Goal: Task Accomplishment & Management: Complete application form

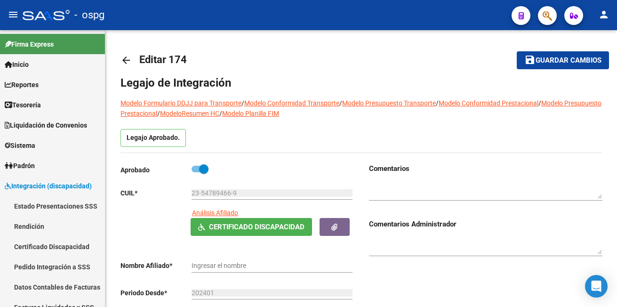
type input "[PERSON_NAME]"
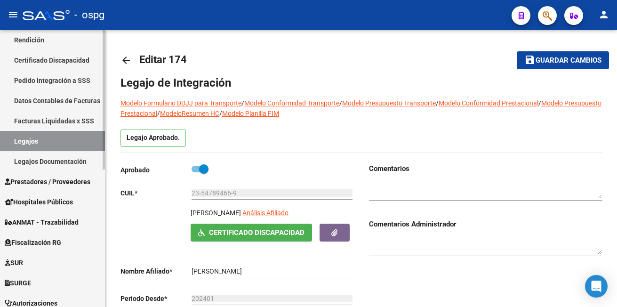
scroll to position [188, 0]
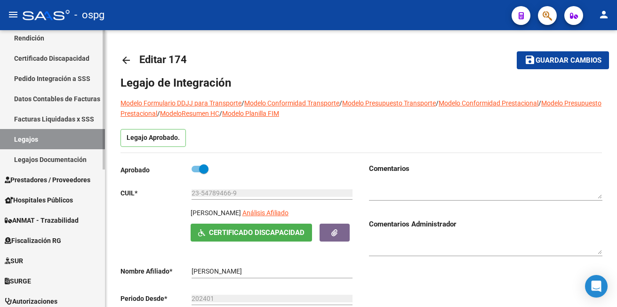
click at [62, 180] on span "Prestadores / Proveedores" at bounding box center [48, 180] width 86 height 10
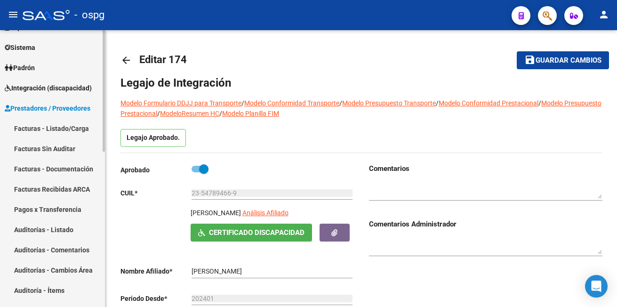
scroll to position [94, 0]
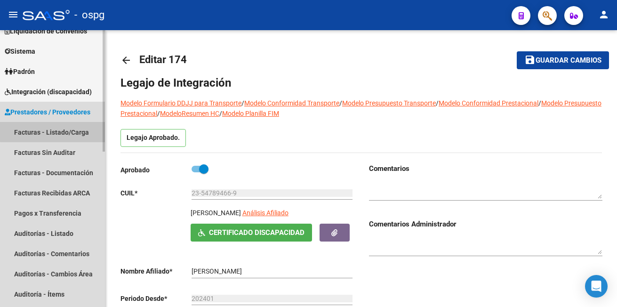
click at [64, 130] on link "Facturas - Listado/Carga" at bounding box center [52, 132] width 105 height 20
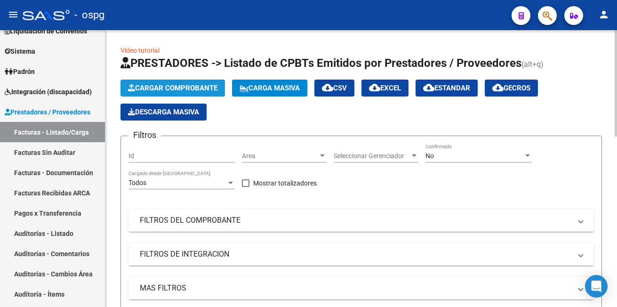
click at [178, 84] on span "Cargar Comprobante" at bounding box center [172, 88] width 89 height 8
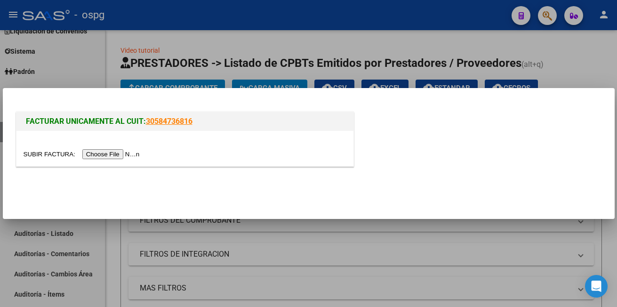
click at [114, 151] on input "file" at bounding box center [83, 154] width 119 height 10
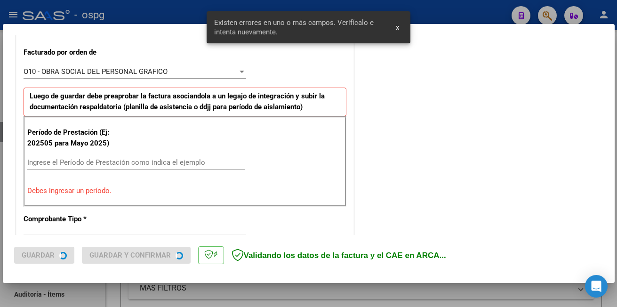
scroll to position [275, 0]
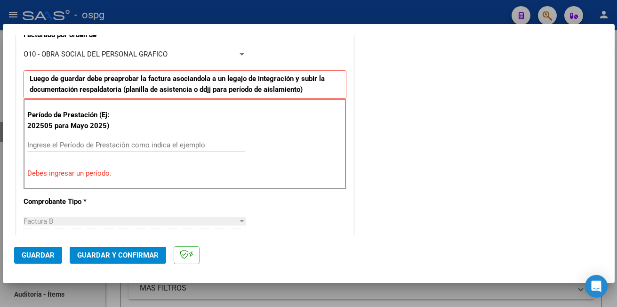
click at [51, 146] on input "Ingrese el Período de Prestación como indica el ejemplo" at bounding box center [135, 145] width 217 height 8
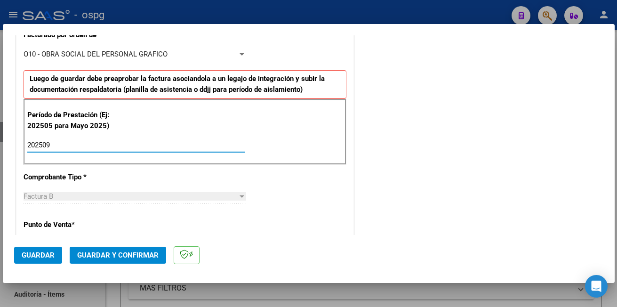
type input "202509"
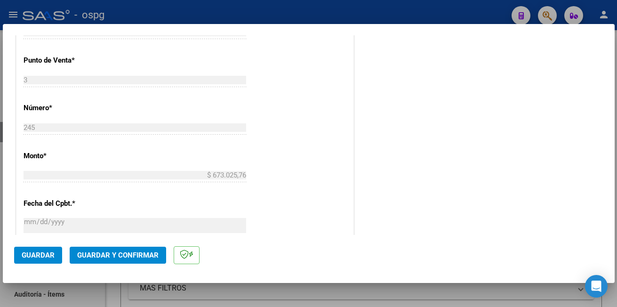
scroll to position [463, 0]
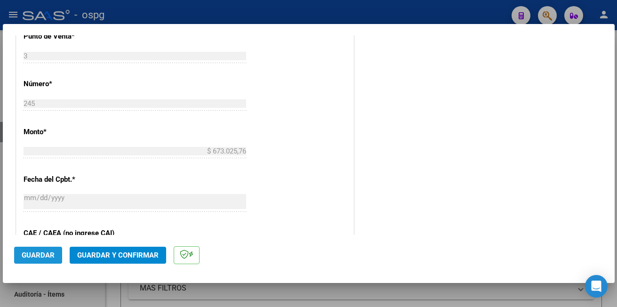
click at [25, 253] on span "Guardar" at bounding box center [38, 255] width 33 height 8
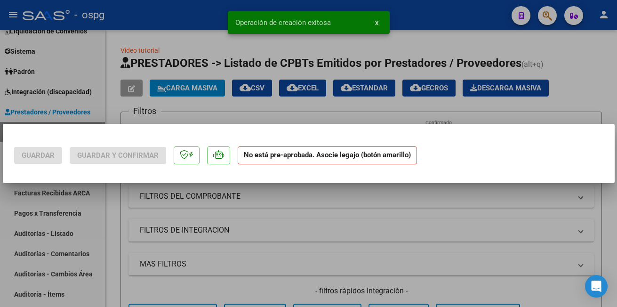
scroll to position [0, 0]
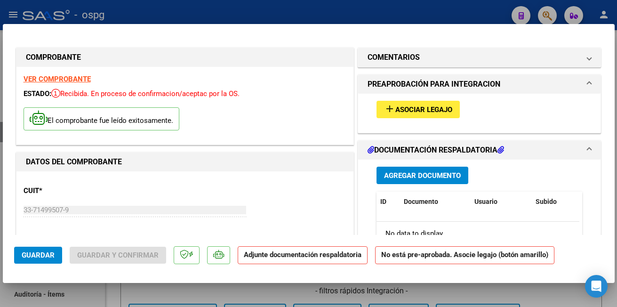
click at [126, 4] on div at bounding box center [308, 153] width 617 height 307
type input "$ 0,00"
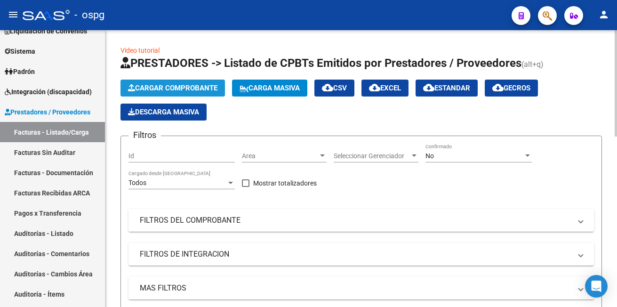
click at [179, 89] on span "Cargar Comprobante" at bounding box center [172, 88] width 89 height 8
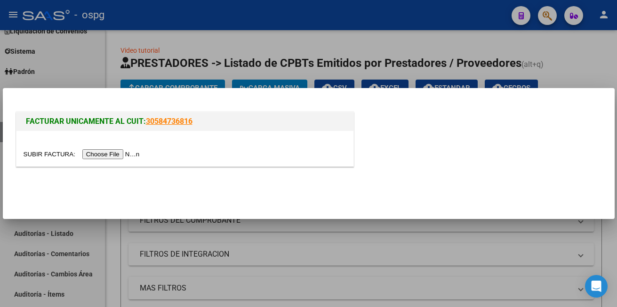
click at [118, 159] on input "file" at bounding box center [83, 154] width 119 height 10
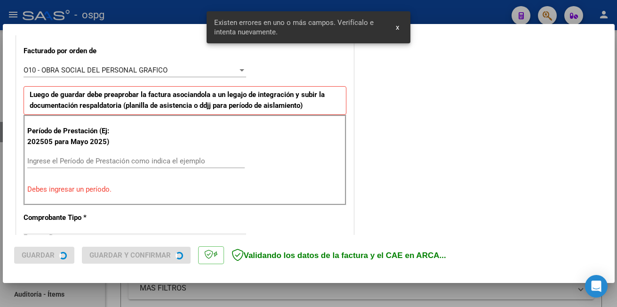
scroll to position [276, 0]
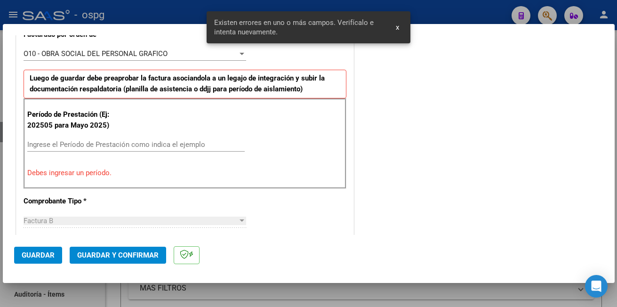
click at [89, 143] on input "Ingrese el Período de Prestación como indica el ejemplo" at bounding box center [135, 144] width 217 height 8
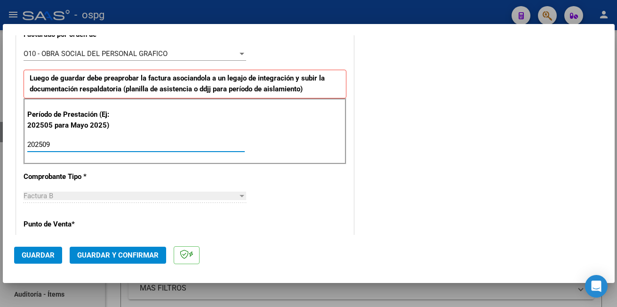
type input "202509"
click at [34, 253] on span "Guardar" at bounding box center [38, 255] width 33 height 8
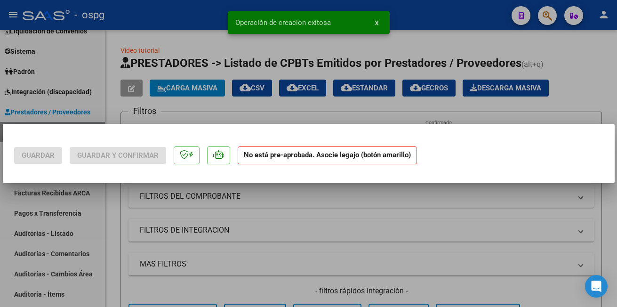
scroll to position [0, 0]
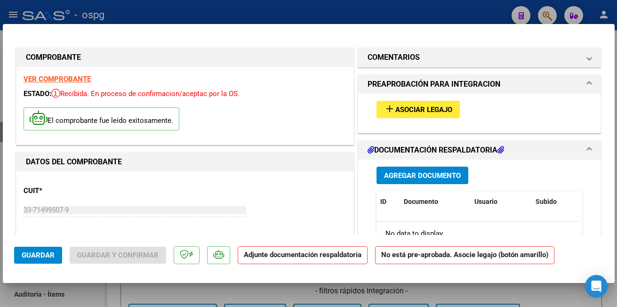
click at [193, 10] on div at bounding box center [308, 153] width 617 height 307
type input "$ 0,00"
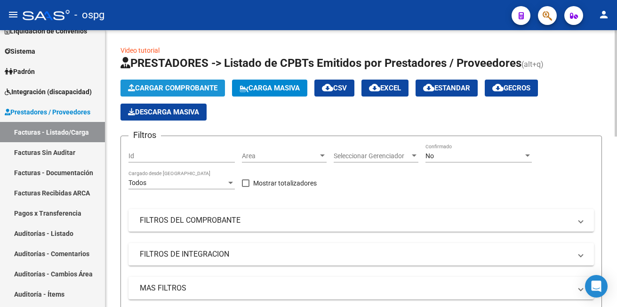
click at [182, 84] on span "Cargar Comprobante" at bounding box center [172, 88] width 89 height 8
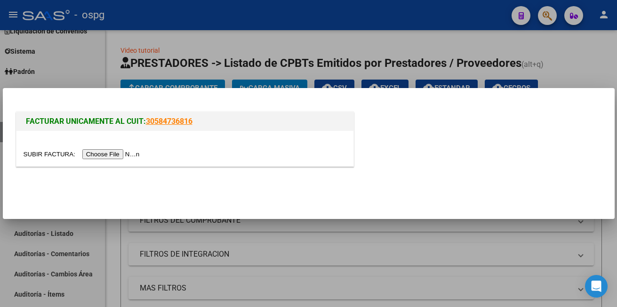
click at [119, 151] on input "file" at bounding box center [83, 154] width 119 height 10
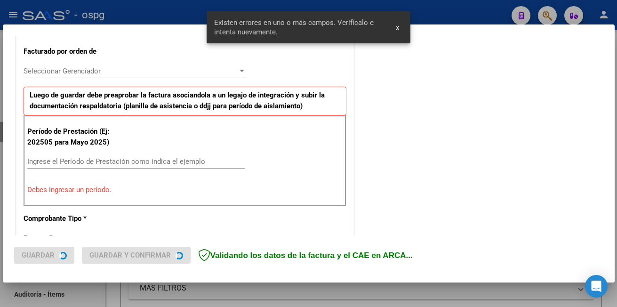
scroll to position [276, 0]
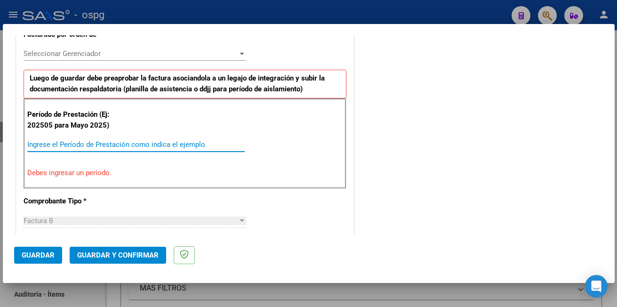
click at [58, 143] on input "Ingrese el Período de Prestación como indica el ejemplo" at bounding box center [135, 144] width 217 height 8
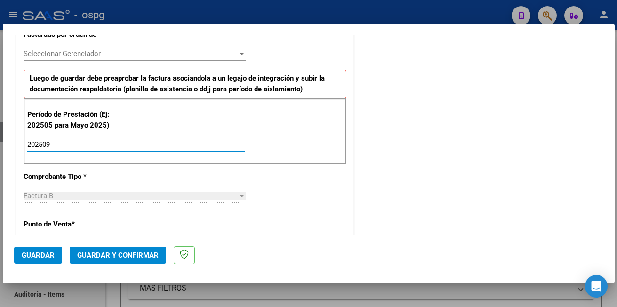
type input "202509"
click at [29, 251] on span "Guardar" at bounding box center [38, 255] width 33 height 8
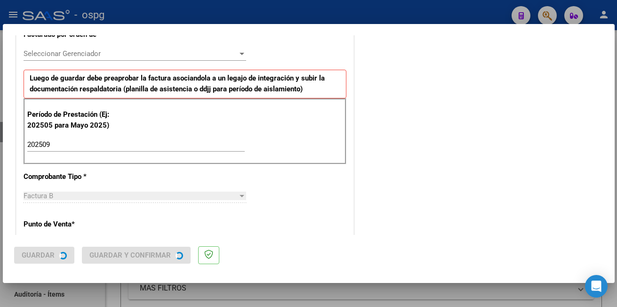
scroll to position [0, 0]
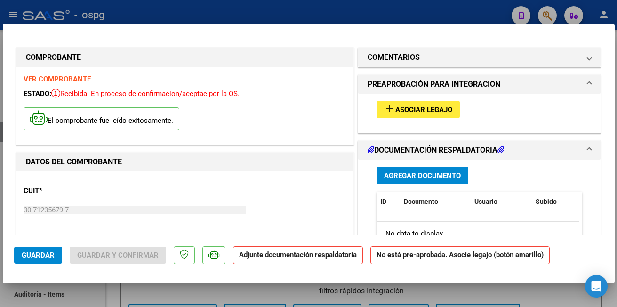
click at [126, 8] on div at bounding box center [308, 153] width 617 height 307
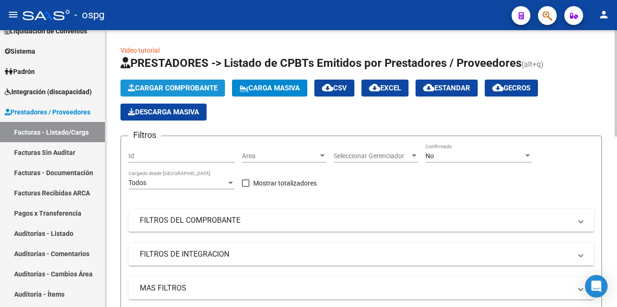
click at [170, 84] on span "Cargar Comprobante" at bounding box center [172, 88] width 89 height 8
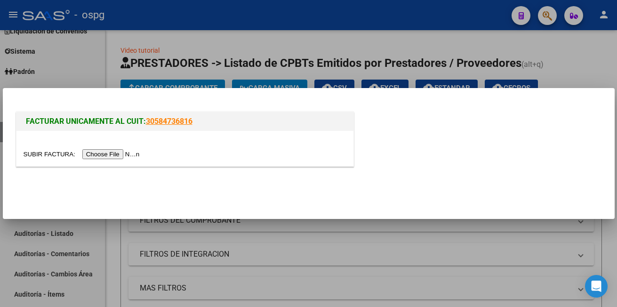
click at [118, 154] on input "file" at bounding box center [83, 154] width 119 height 10
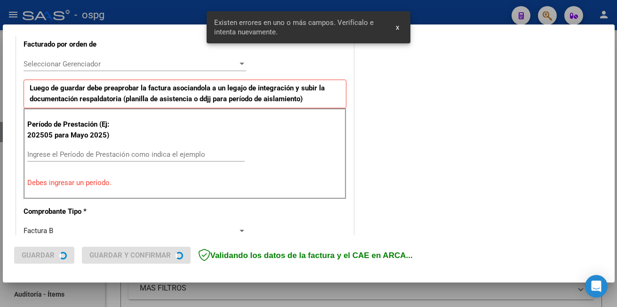
scroll to position [276, 0]
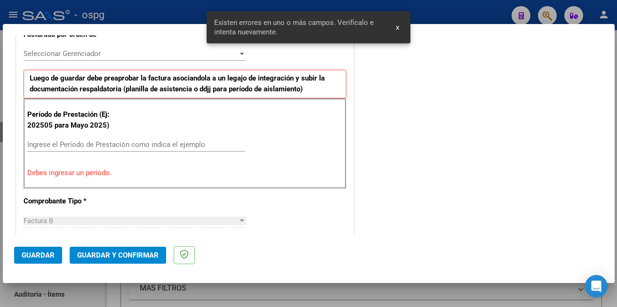
click at [77, 170] on p "Debes ingresar un período." at bounding box center [184, 172] width 315 height 11
click at [44, 175] on p "Debes ingresar un período." at bounding box center [184, 172] width 315 height 11
click at [44, 143] on input "Ingrese el Período de Prestación como indica el ejemplo" at bounding box center [135, 144] width 217 height 8
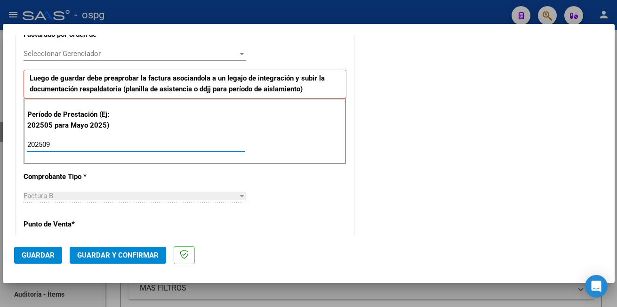
type input "202509"
click at [31, 258] on span "Guardar" at bounding box center [38, 255] width 33 height 8
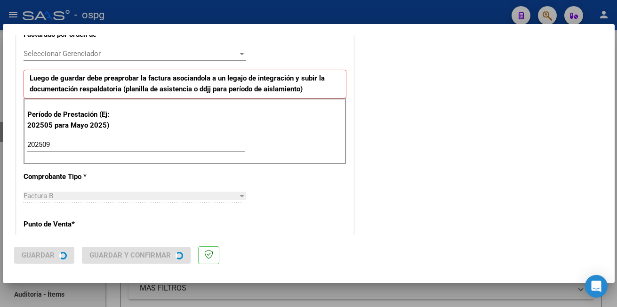
scroll to position [0, 0]
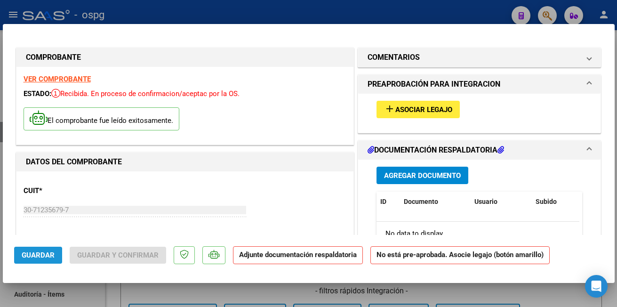
click at [26, 258] on span "Guardar" at bounding box center [38, 255] width 33 height 8
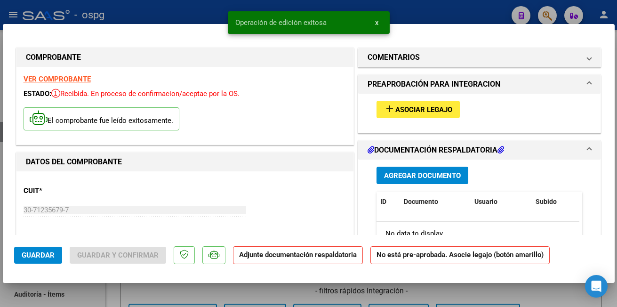
click at [131, 12] on div at bounding box center [308, 153] width 617 height 307
type input "$ 0,00"
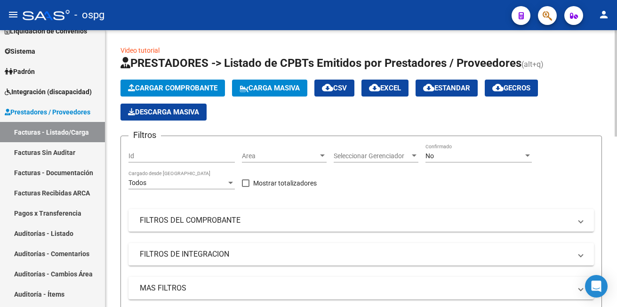
click at [156, 90] on span "Cargar Comprobante" at bounding box center [172, 88] width 89 height 8
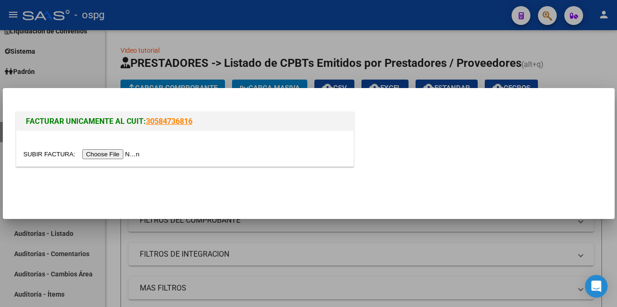
click at [118, 157] on input "file" at bounding box center [83, 154] width 119 height 10
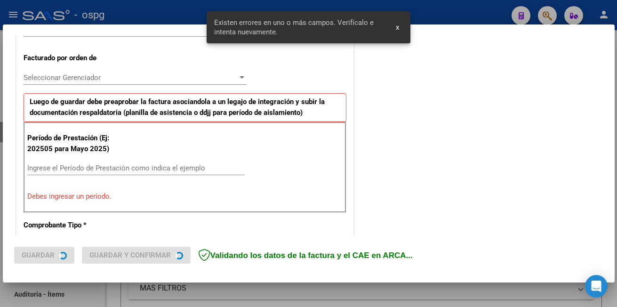
scroll to position [258, 0]
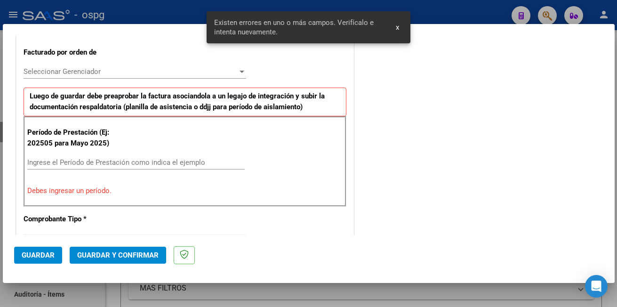
click at [48, 162] on input "Ingrese el Período de Prestación como indica el ejemplo" at bounding box center [135, 162] width 217 height 8
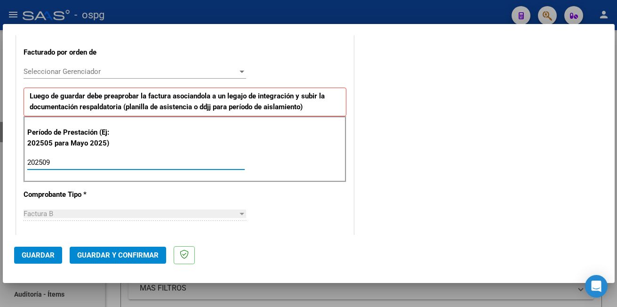
type input "202509"
click at [36, 252] on span "Guardar" at bounding box center [38, 255] width 33 height 8
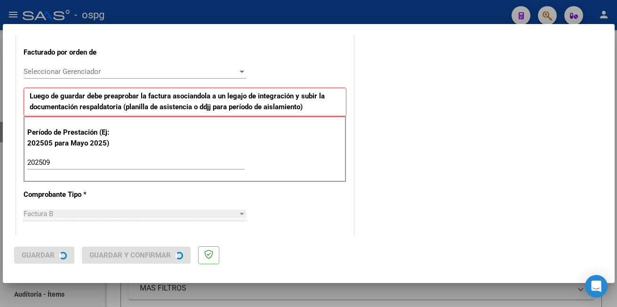
scroll to position [0, 0]
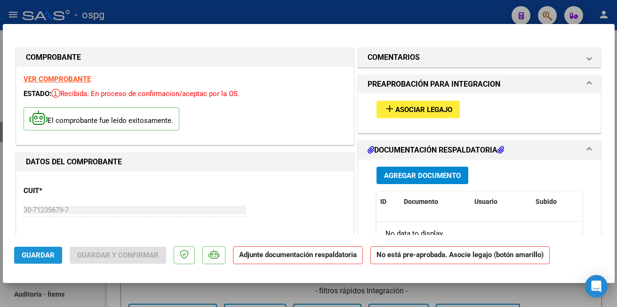
click at [35, 254] on span "Guardar" at bounding box center [38, 255] width 33 height 8
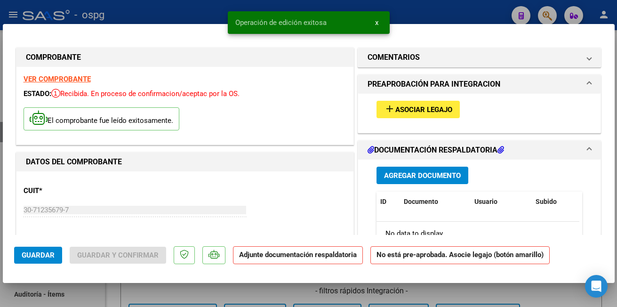
click at [143, 9] on div at bounding box center [308, 153] width 617 height 307
type input "$ 0,00"
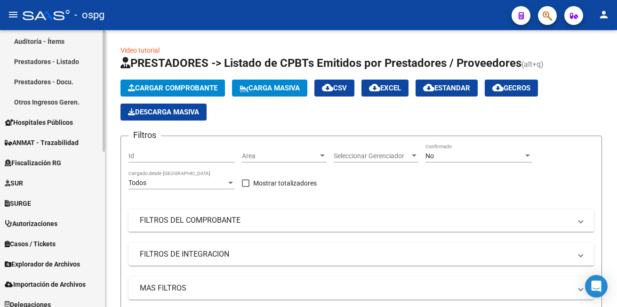
scroll to position [354, 0]
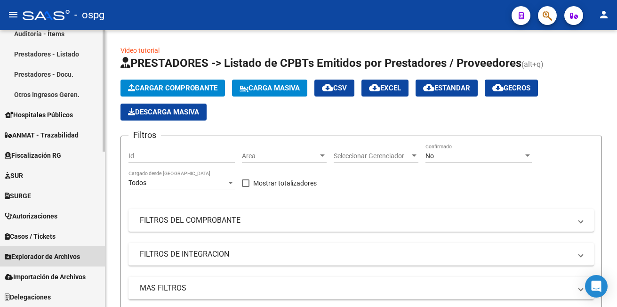
click at [39, 253] on span "Explorador de Archivos" at bounding box center [42, 256] width 75 height 10
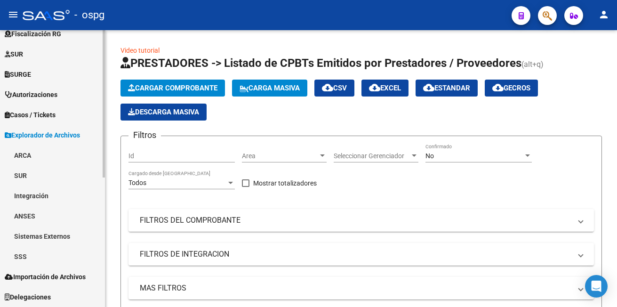
scroll to position [233, 0]
click at [40, 194] on link "Integración" at bounding box center [52, 195] width 105 height 20
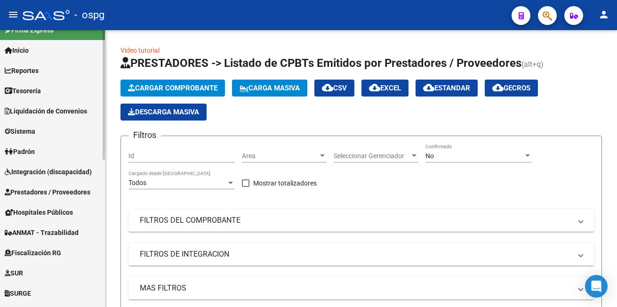
scroll to position [0, 0]
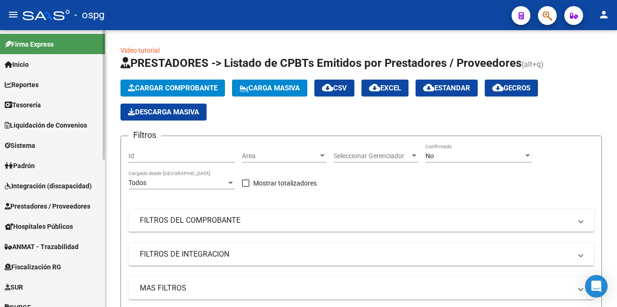
click at [44, 183] on span "Integración (discapacidad)" at bounding box center [48, 186] width 87 height 10
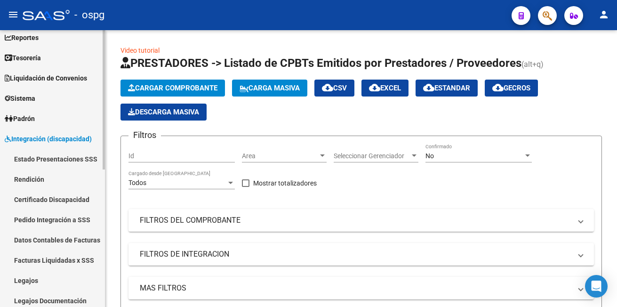
scroll to position [94, 0]
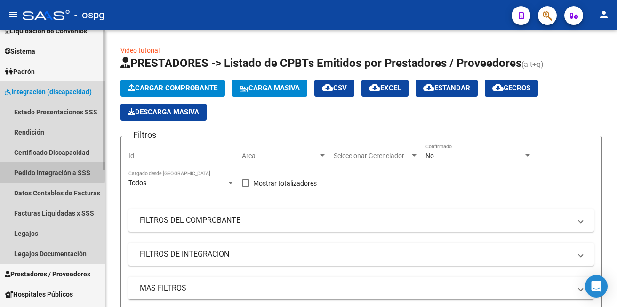
click at [46, 171] on link "Pedido Integración a SSS" at bounding box center [52, 172] width 105 height 20
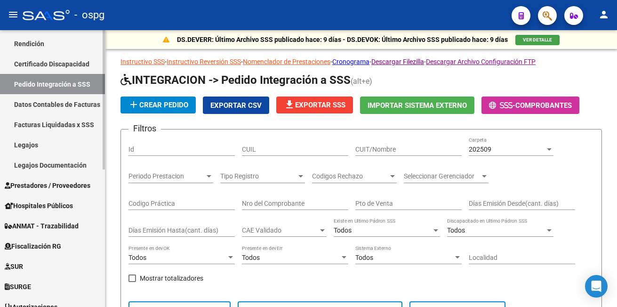
scroll to position [188, 0]
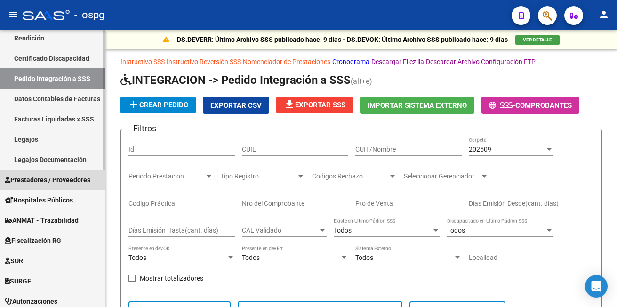
click at [45, 177] on span "Prestadores / Proveedores" at bounding box center [48, 180] width 86 height 10
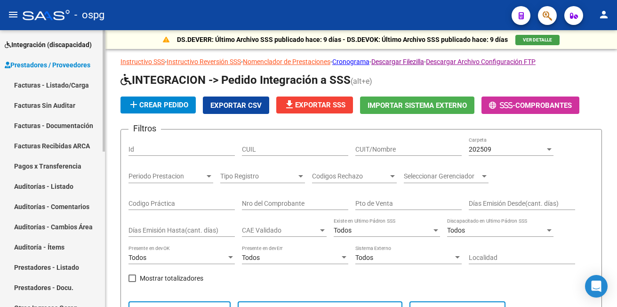
scroll to position [0, 0]
